Goal: Task Accomplishment & Management: Use online tool/utility

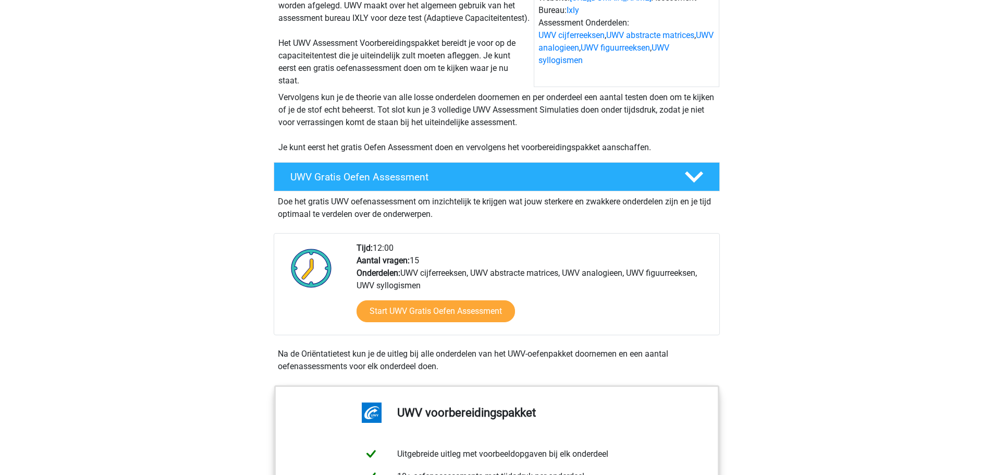
scroll to position [156, 0]
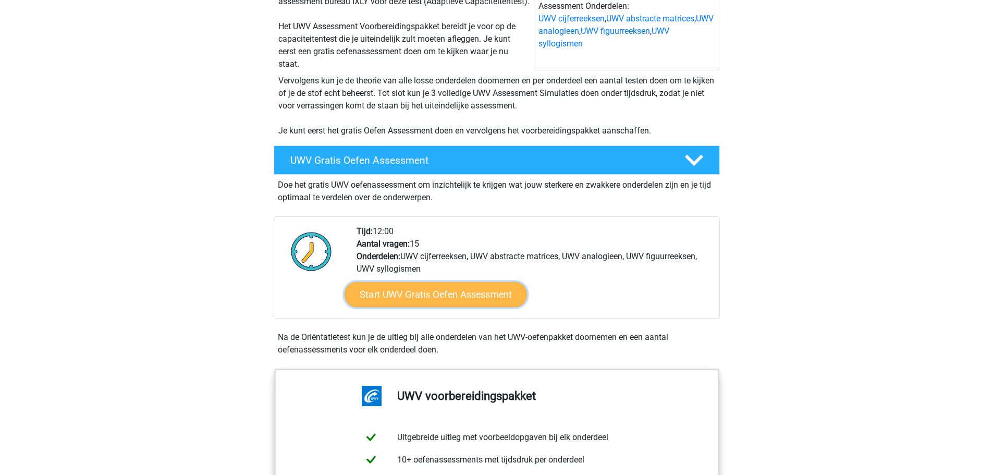
click at [405, 307] on link "Start UWV Gratis Oefen Assessment" at bounding box center [436, 294] width 183 height 25
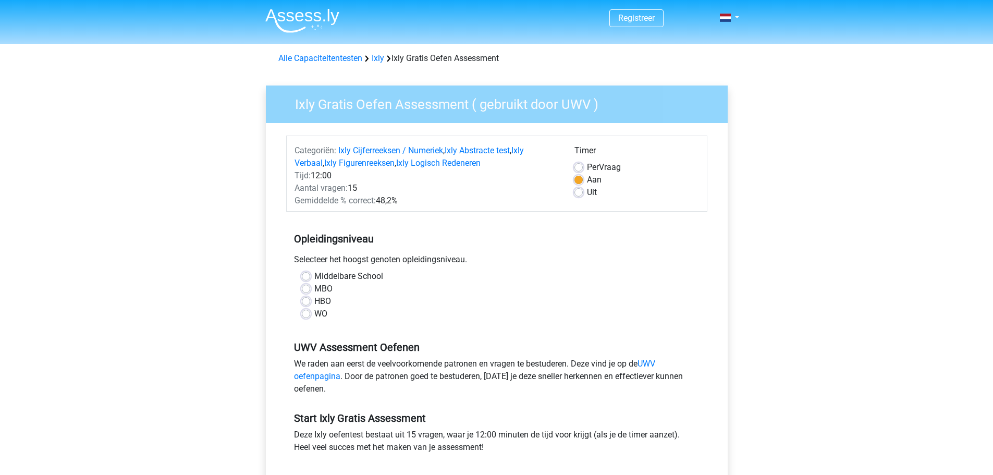
click at [311, 290] on div "MBO" at bounding box center [497, 289] width 390 height 13
click at [290, 282] on div "Middelbare School MBO HBO WO" at bounding box center [496, 295] width 421 height 50
click at [300, 286] on div "Middelbare School MBO HBO WO" at bounding box center [497, 295] width 406 height 50
click at [314, 288] on label "MBO" at bounding box center [323, 289] width 18 height 13
click at [304, 288] on input "MBO" at bounding box center [306, 288] width 8 height 10
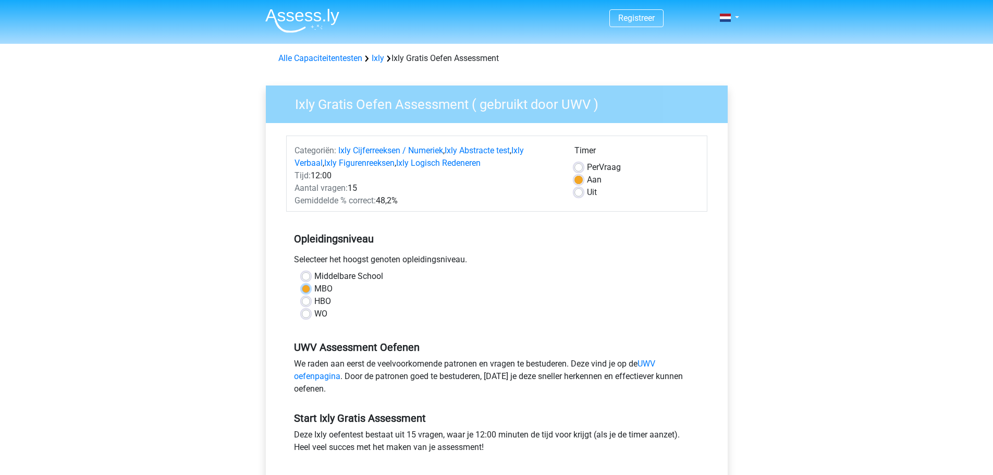
radio input "true"
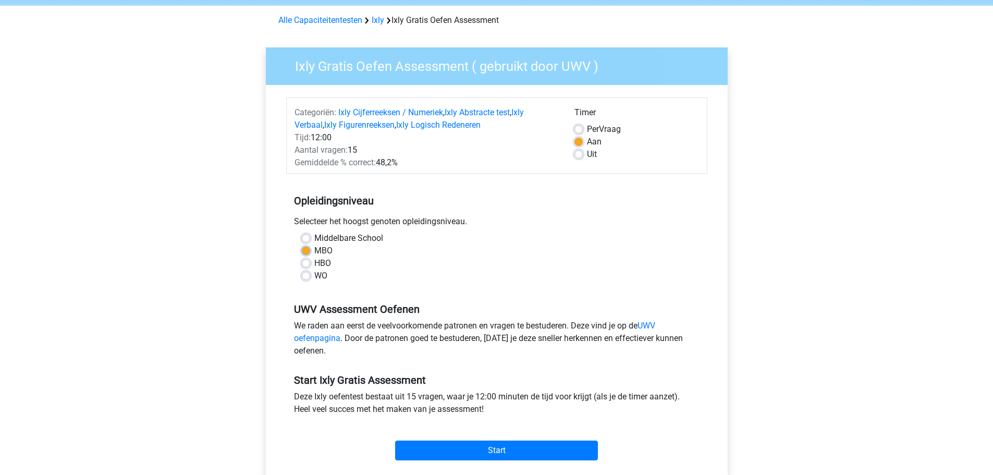
scroll to position [209, 0]
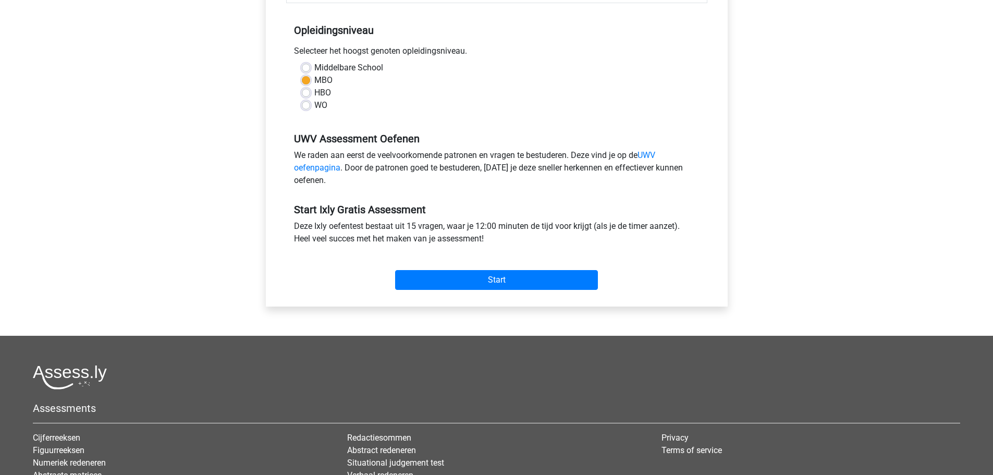
click at [487, 266] on div "Start" at bounding box center [496, 271] width 421 height 37
click at [494, 284] on input "Start" at bounding box center [496, 280] width 203 height 20
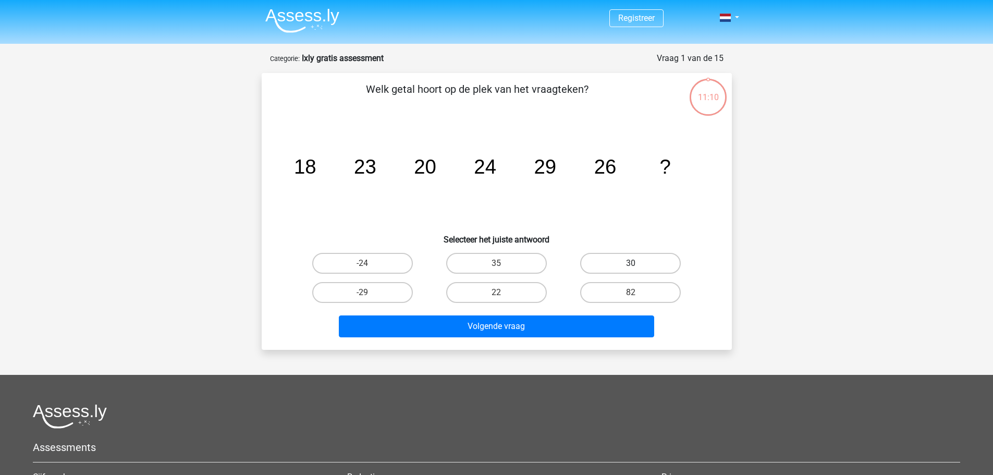
click at [602, 260] on label "30" at bounding box center [630, 263] width 101 height 21
click at [631, 263] on input "30" at bounding box center [634, 266] width 7 height 7
radio input "true"
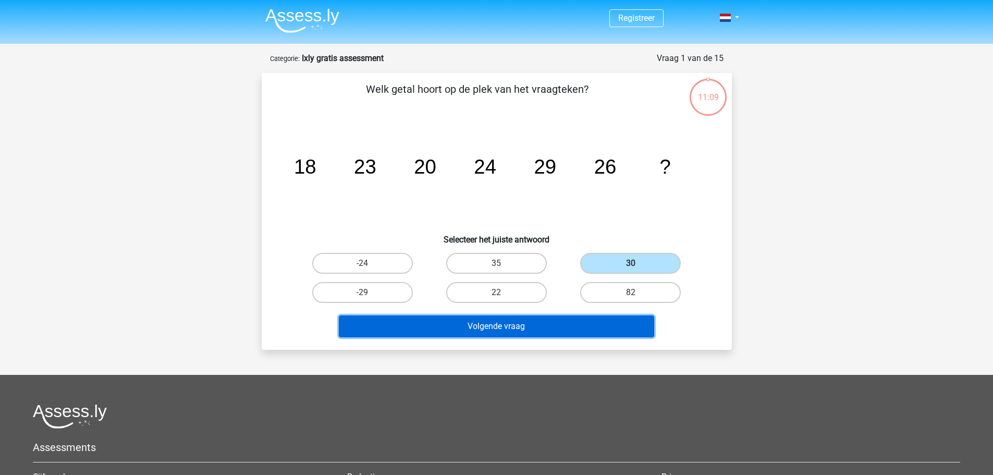
click at [578, 316] on button "Volgende vraag" at bounding box center [496, 326] width 315 height 22
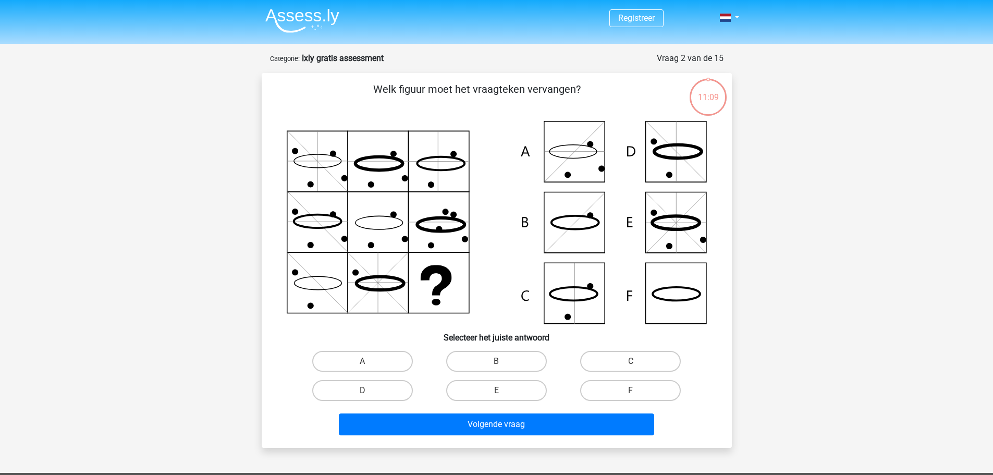
scroll to position [52, 0]
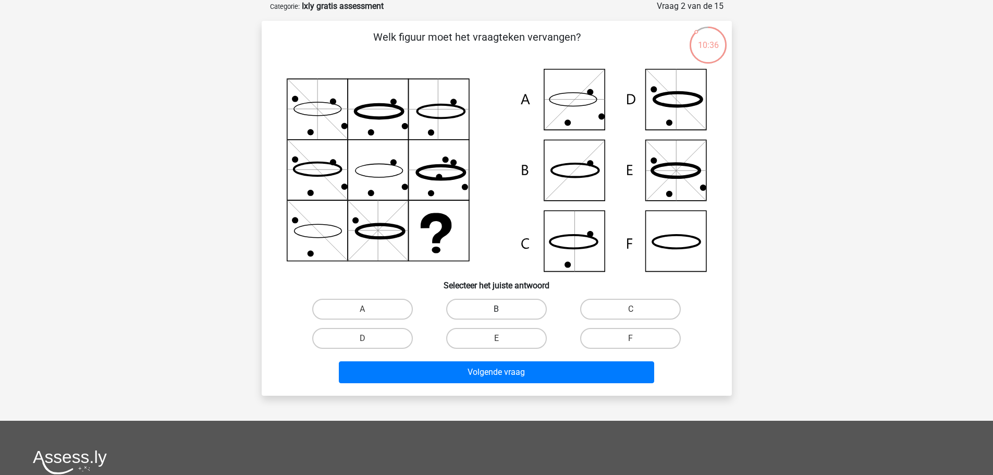
click at [504, 309] on label "B" at bounding box center [496, 309] width 101 height 21
click at [503, 309] on input "B" at bounding box center [499, 312] width 7 height 7
radio input "true"
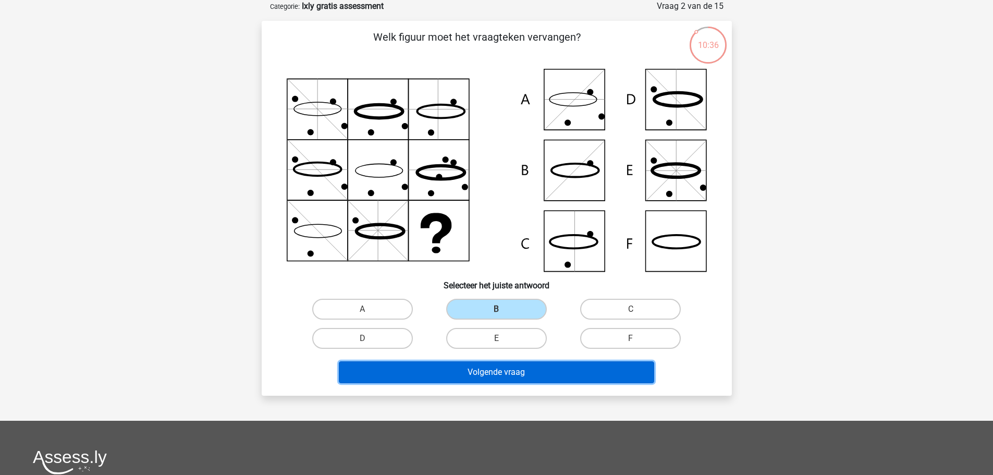
click at [505, 375] on button "Volgende vraag" at bounding box center [496, 372] width 315 height 22
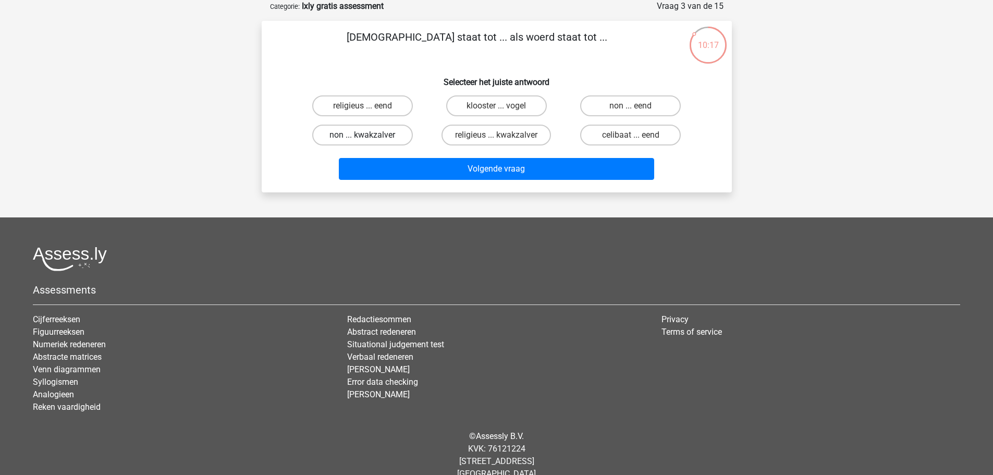
click at [397, 139] on label "non ... kwakzalver" at bounding box center [362, 135] width 101 height 21
click at [369, 139] on input "non ... kwakzalver" at bounding box center [365, 138] width 7 height 7
radio input "true"
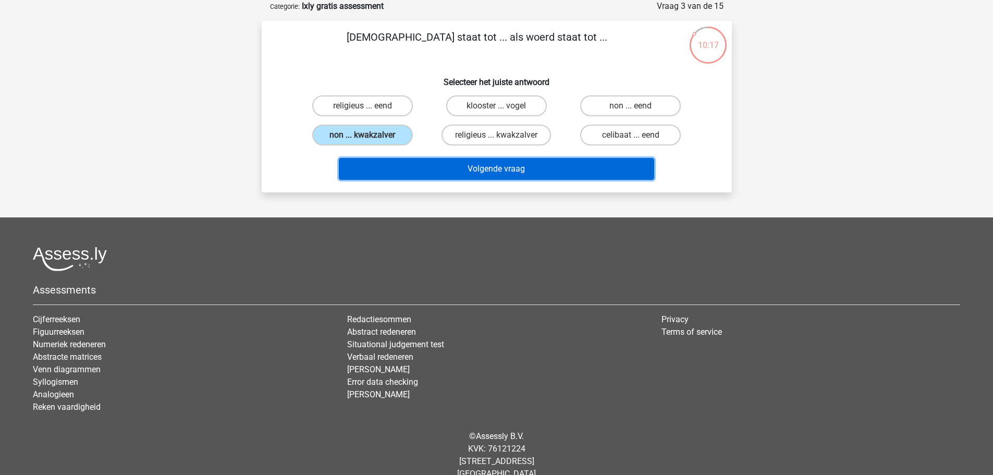
click at [469, 168] on button "Volgende vraag" at bounding box center [496, 169] width 315 height 22
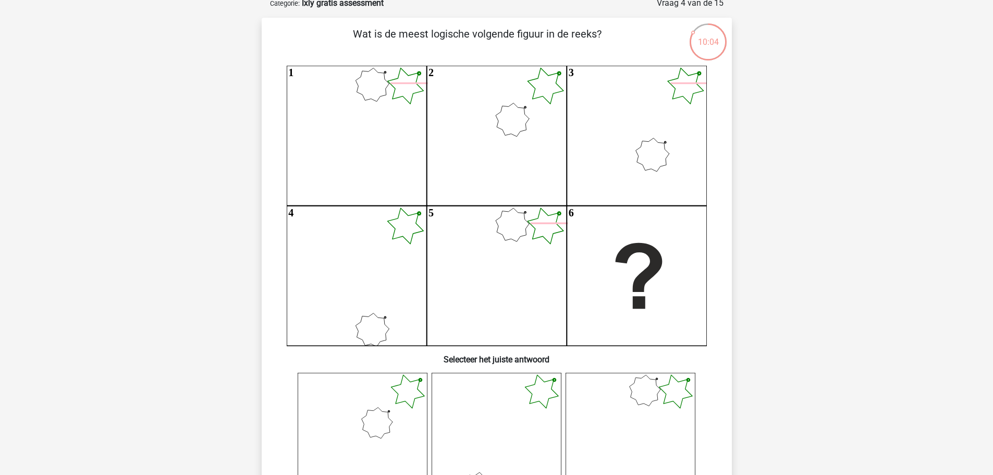
scroll to position [104, 0]
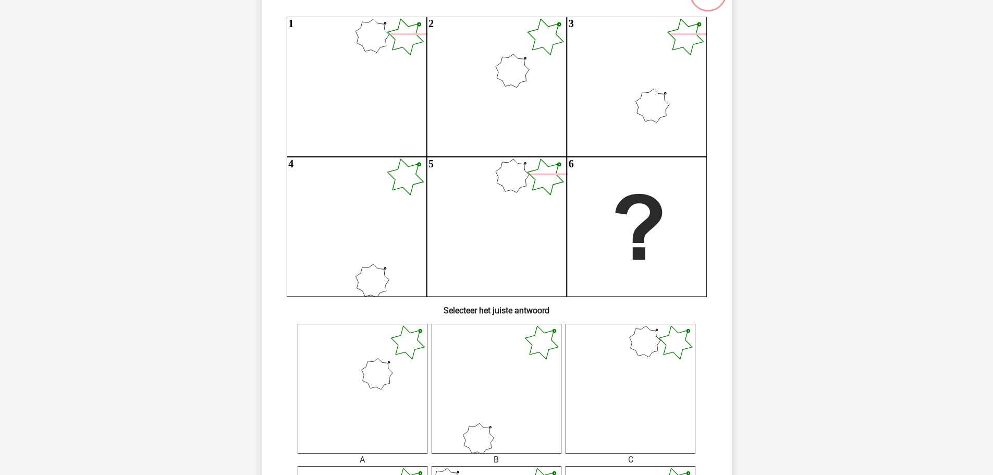
click at [384, 367] on icon at bounding box center [363, 389] width 130 height 130
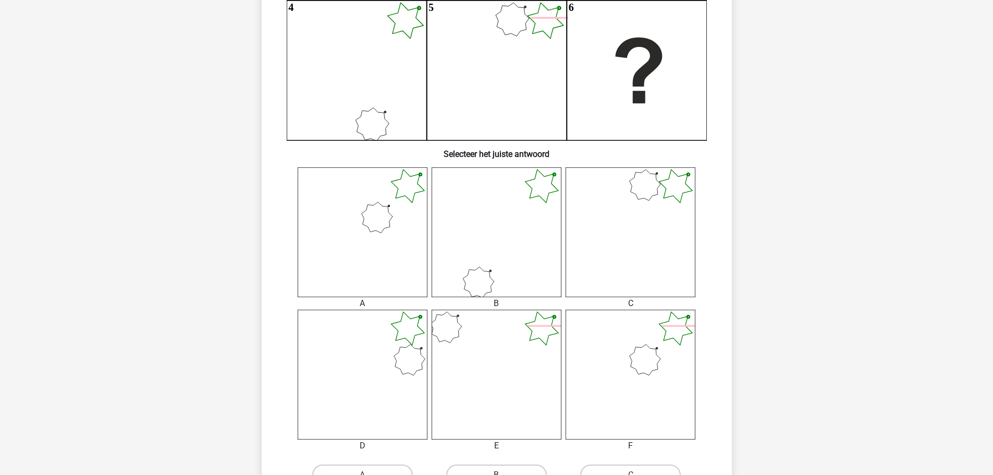
click at [393, 363] on icon at bounding box center [363, 375] width 130 height 130
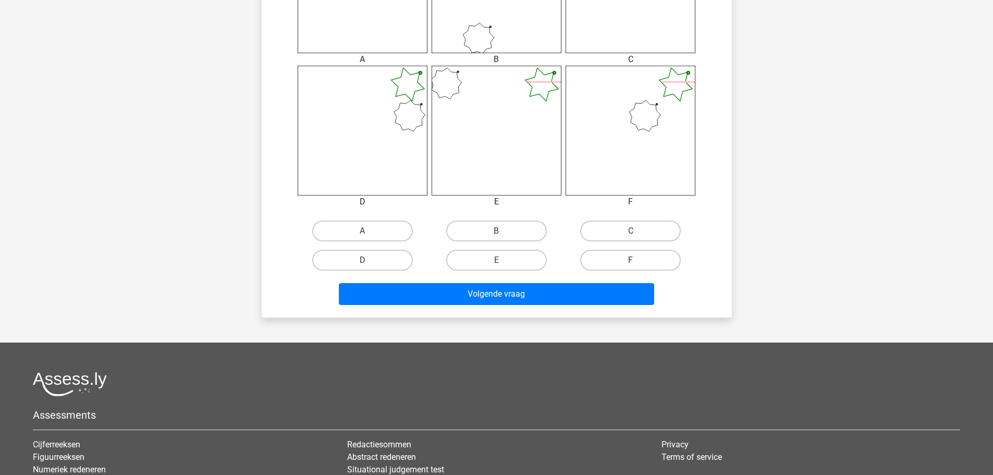
scroll to position [521, 0]
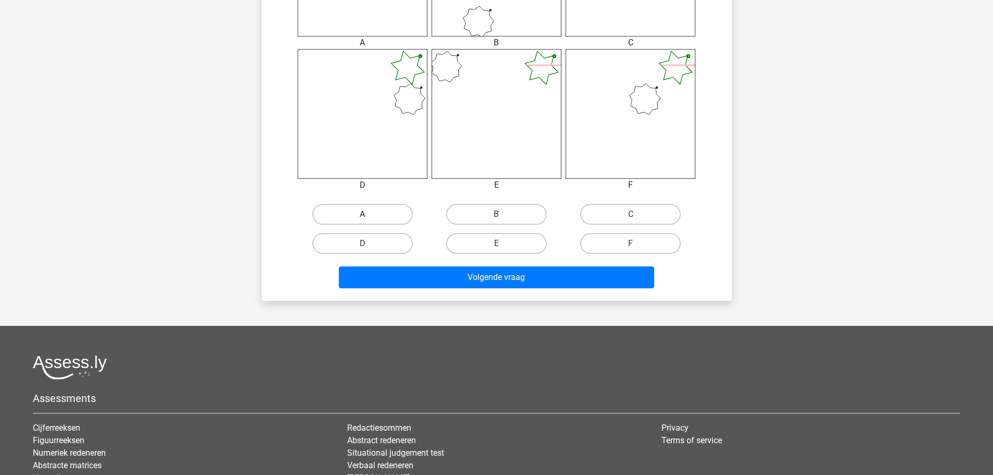
click at [379, 221] on label "A" at bounding box center [362, 214] width 101 height 21
click at [369, 221] on input "A" at bounding box center [365, 217] width 7 height 7
radio input "true"
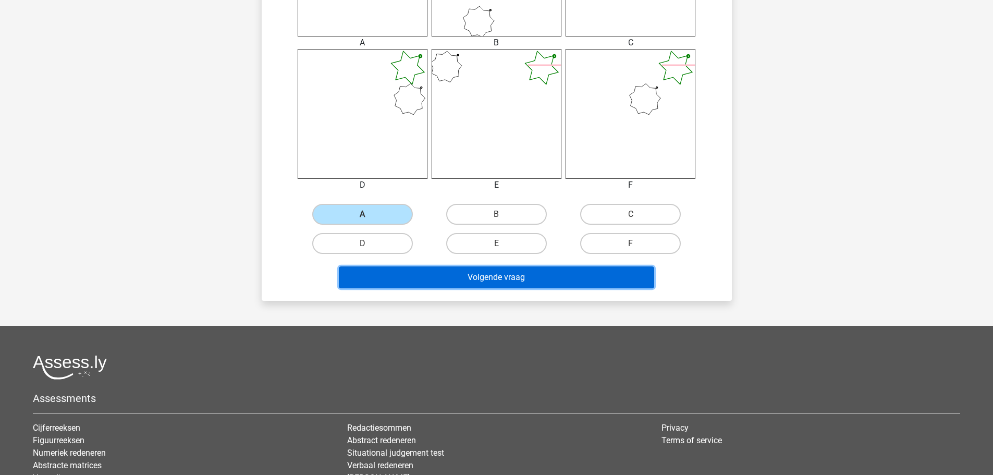
click at [503, 283] on button "Volgende vraag" at bounding box center [496, 277] width 315 height 22
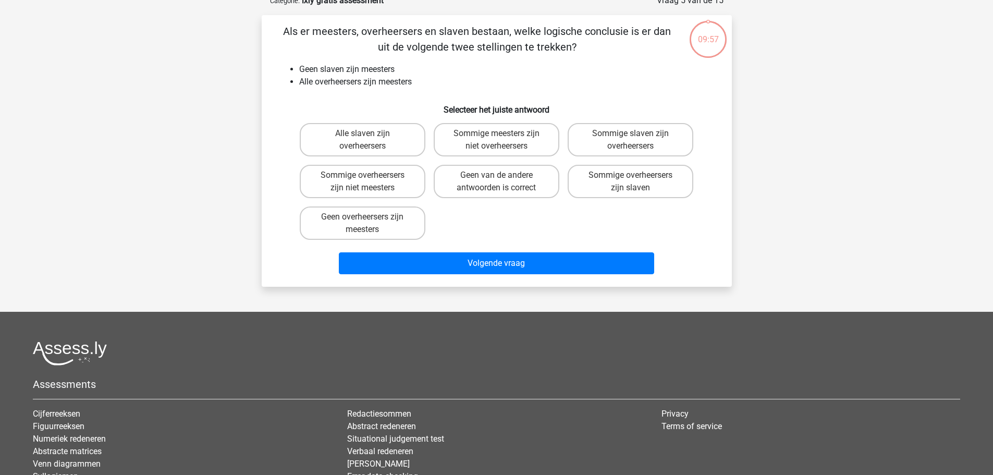
scroll to position [52, 0]
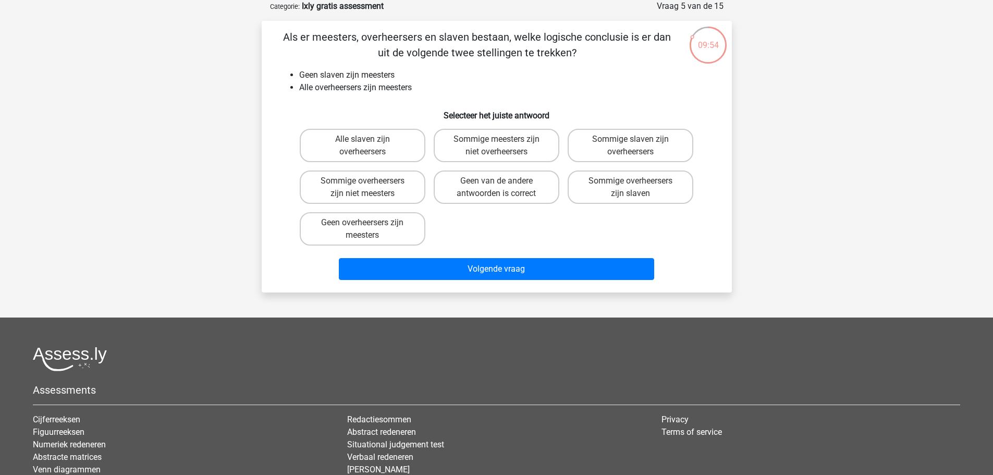
drag, startPoint x: 351, startPoint y: 39, endPoint x: 592, endPoint y: 60, distance: 242.3
click at [592, 60] on p "Als er meesters, overheersers en slaven bestaan, welke logische conclusie is er…" at bounding box center [477, 44] width 398 height 31
click at [492, 189] on label "Geen van de andere antwoorden is correct" at bounding box center [497, 187] width 126 height 33
click at [496, 188] on input "Geen van de andere antwoorden is correct" at bounding box center [499, 184] width 7 height 7
radio input "true"
